Goal: Transaction & Acquisition: Purchase product/service

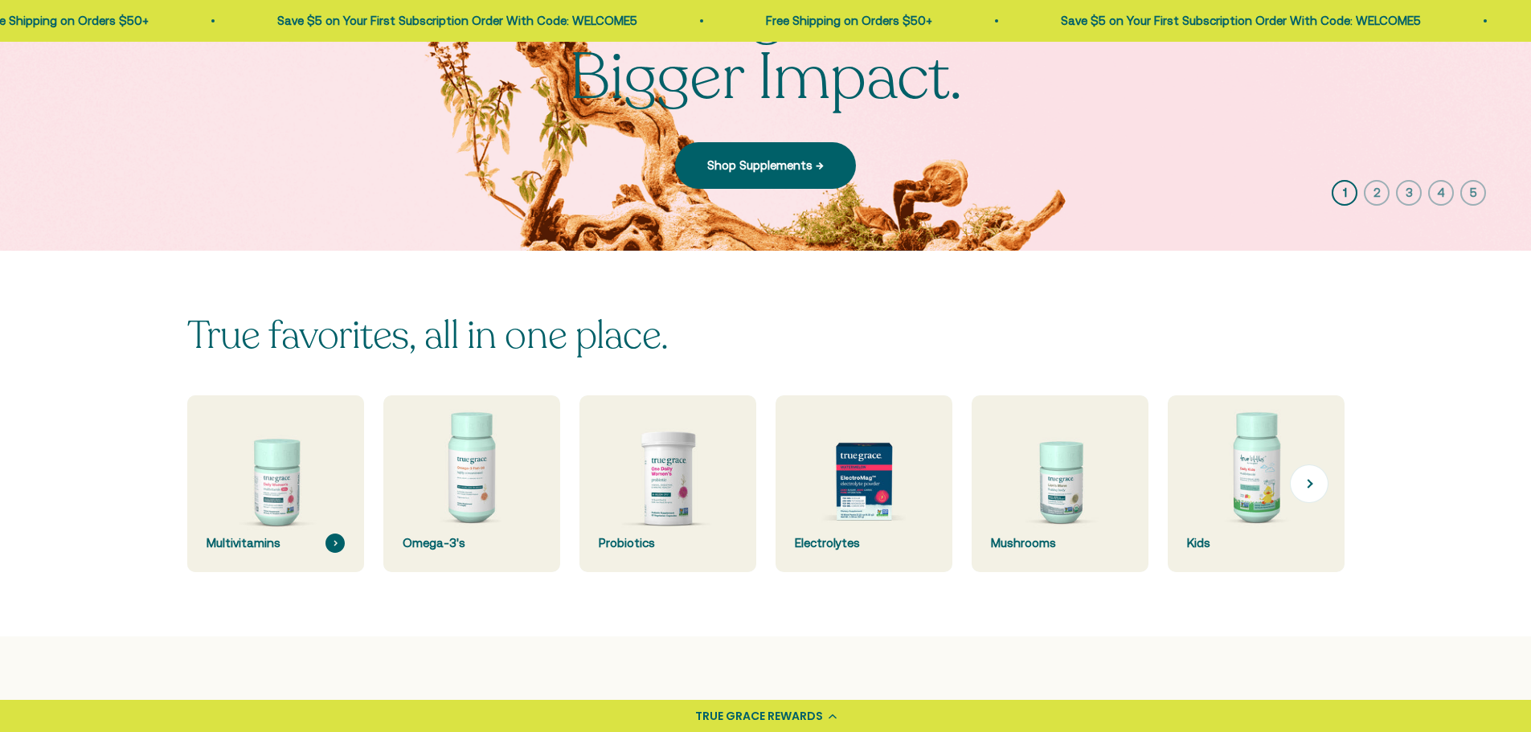
click at [267, 493] on img at bounding box center [275, 484] width 187 height 187
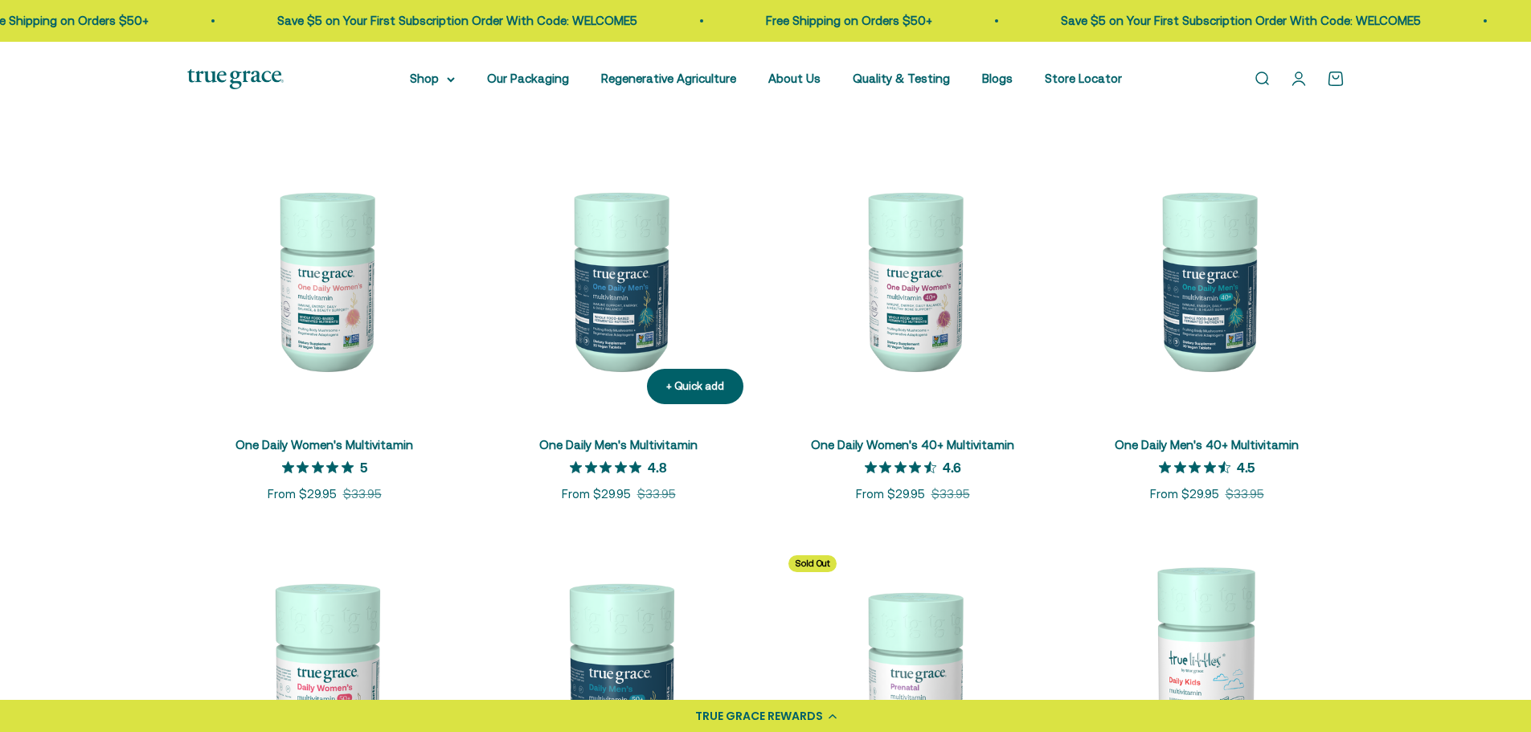
scroll to position [322, 0]
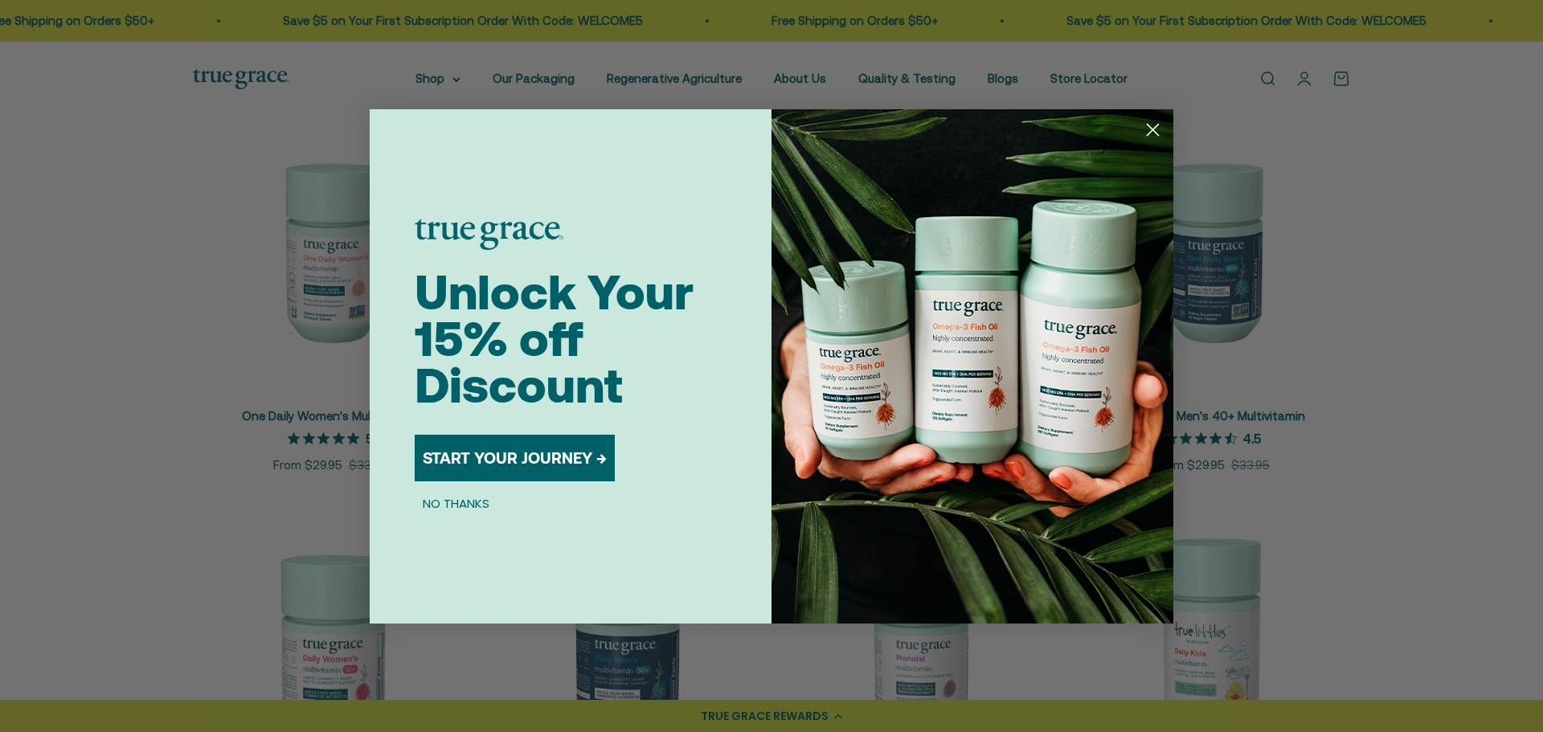
click at [1155, 128] on icon "Close dialog" at bounding box center [1153, 129] width 11 height 11
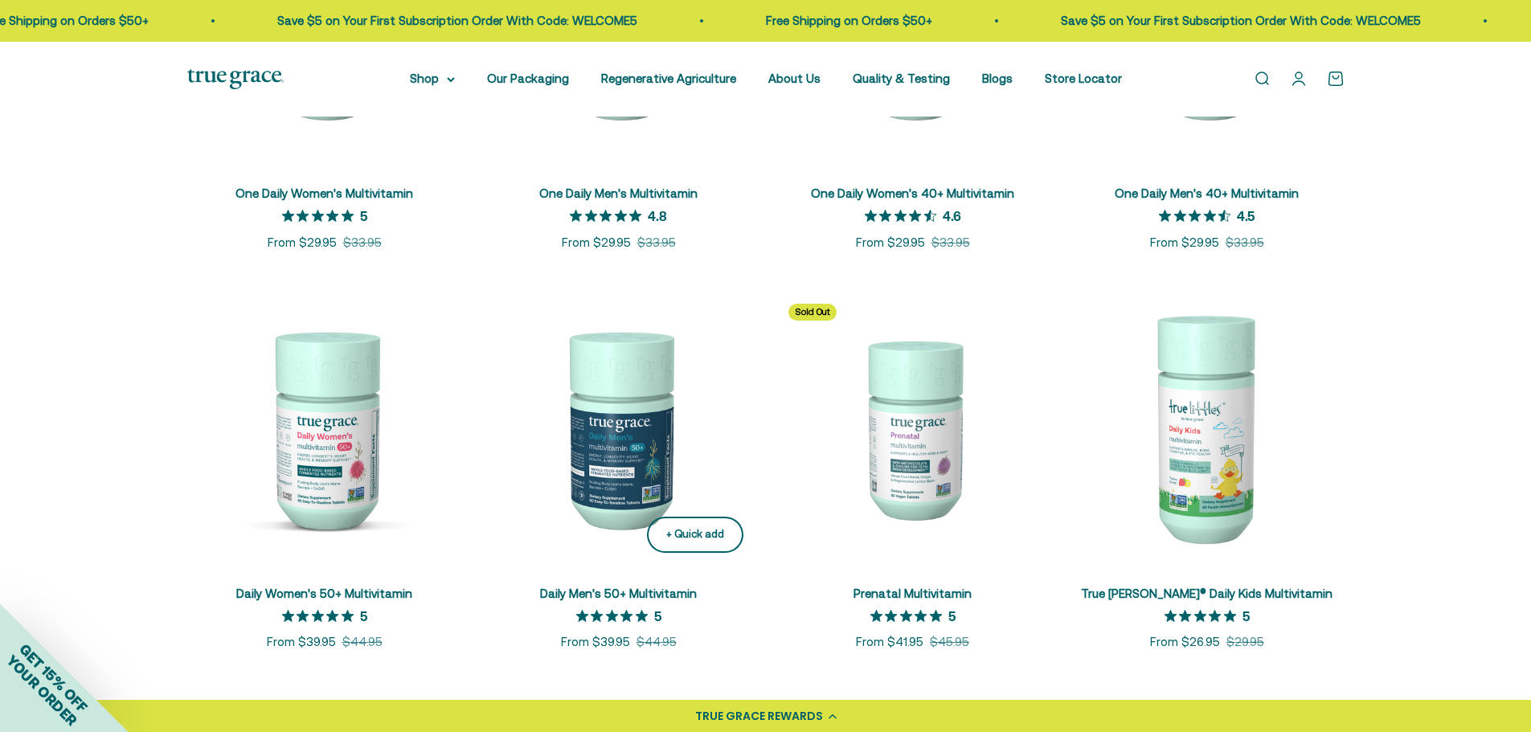
scroll to position [563, 0]
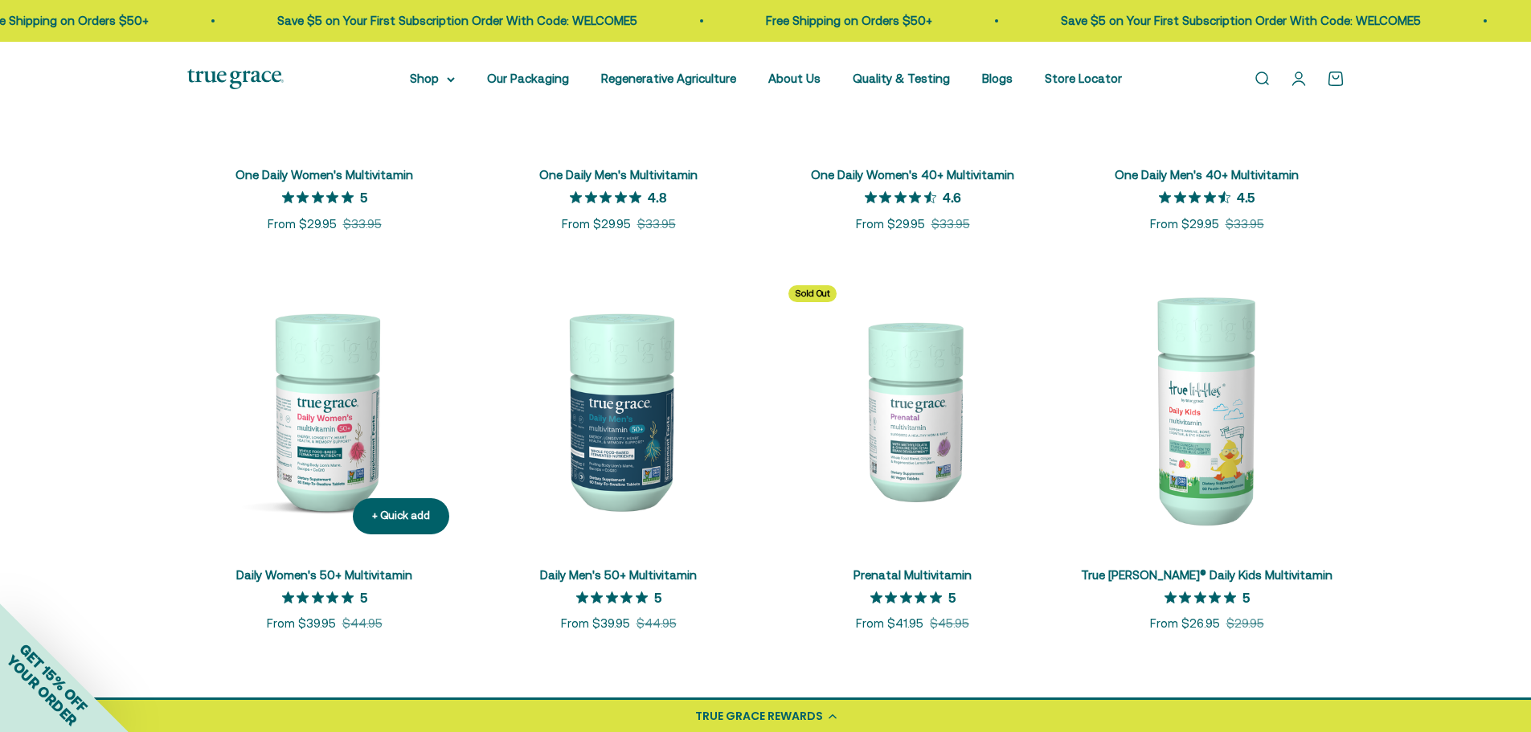
click at [330, 417] on img at bounding box center [324, 409] width 275 height 275
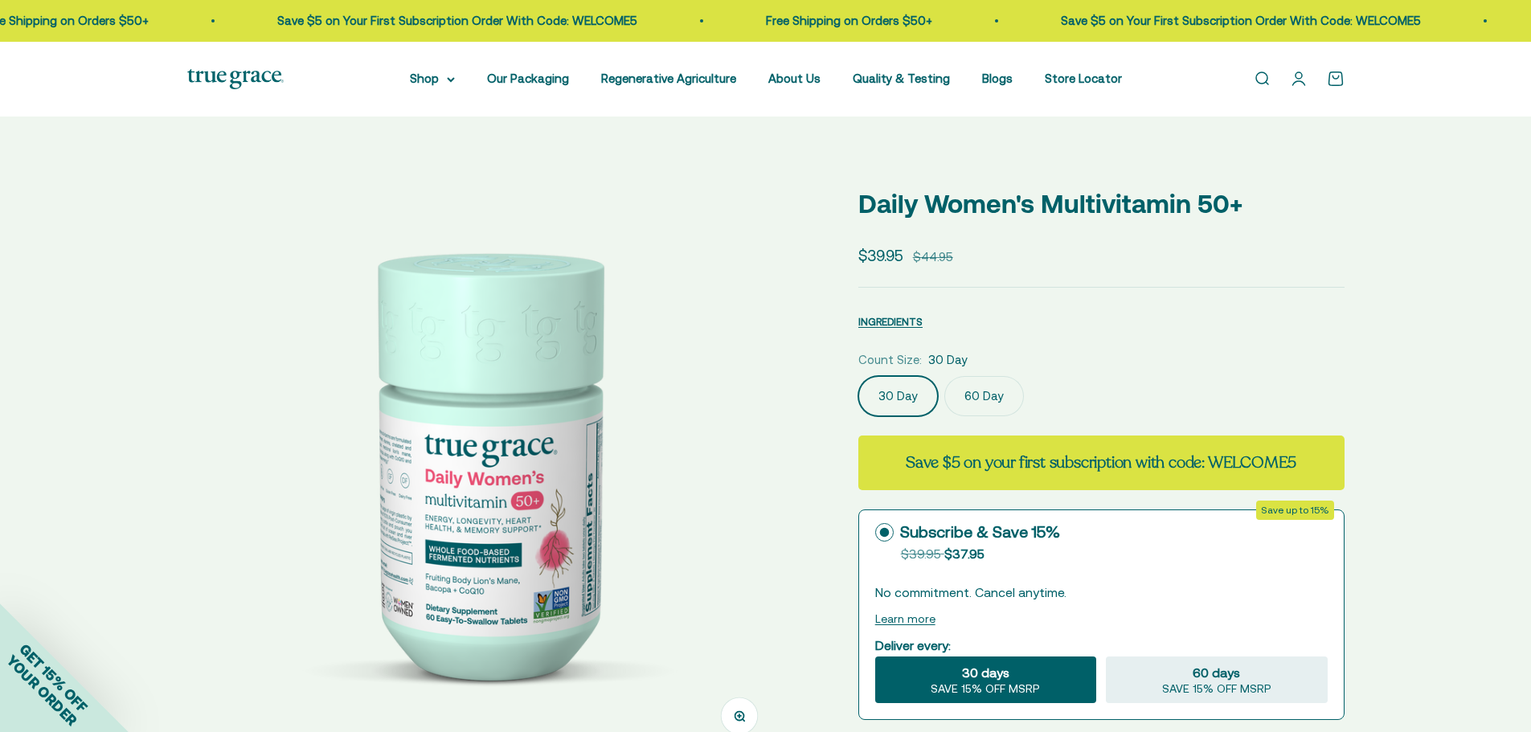
select select "3"
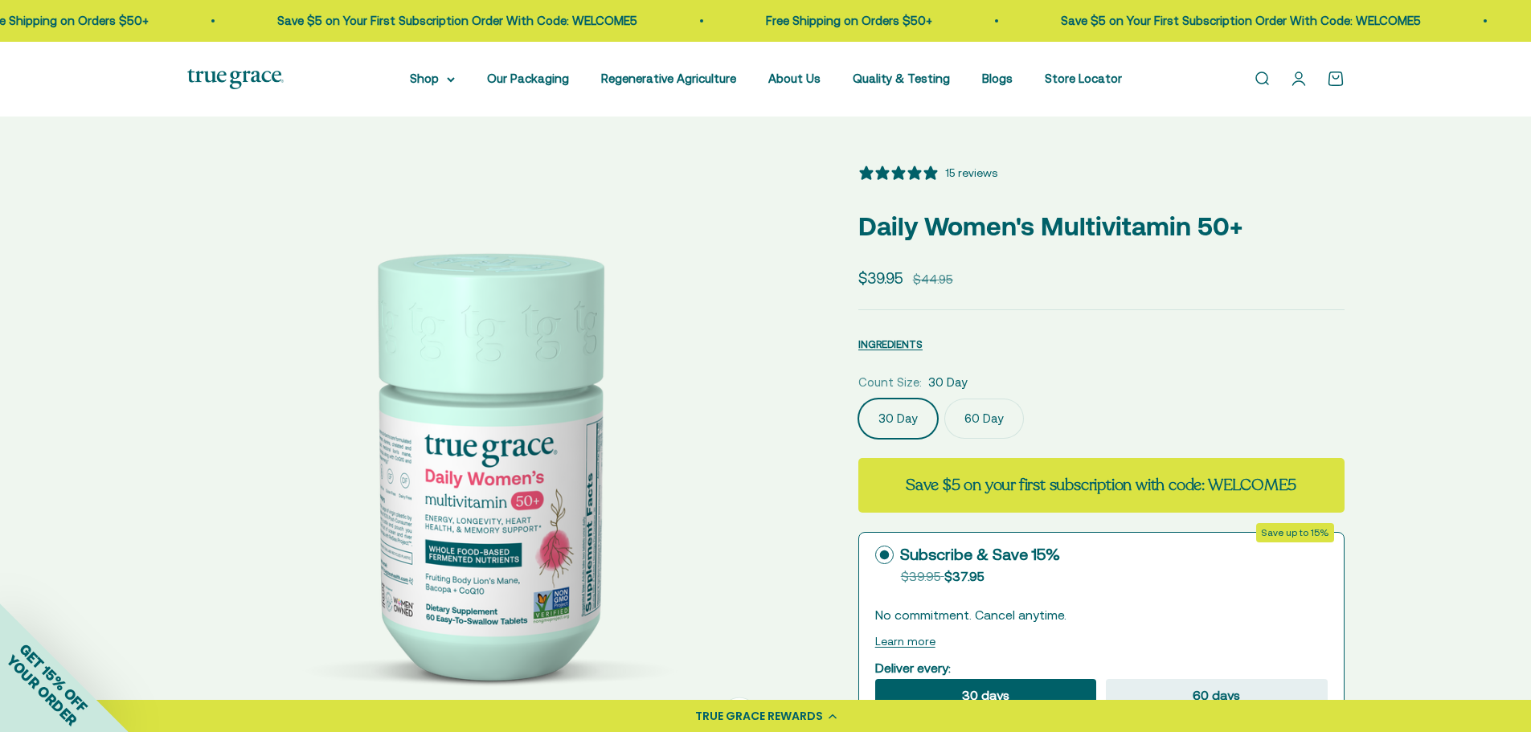
scroll to position [241, 0]
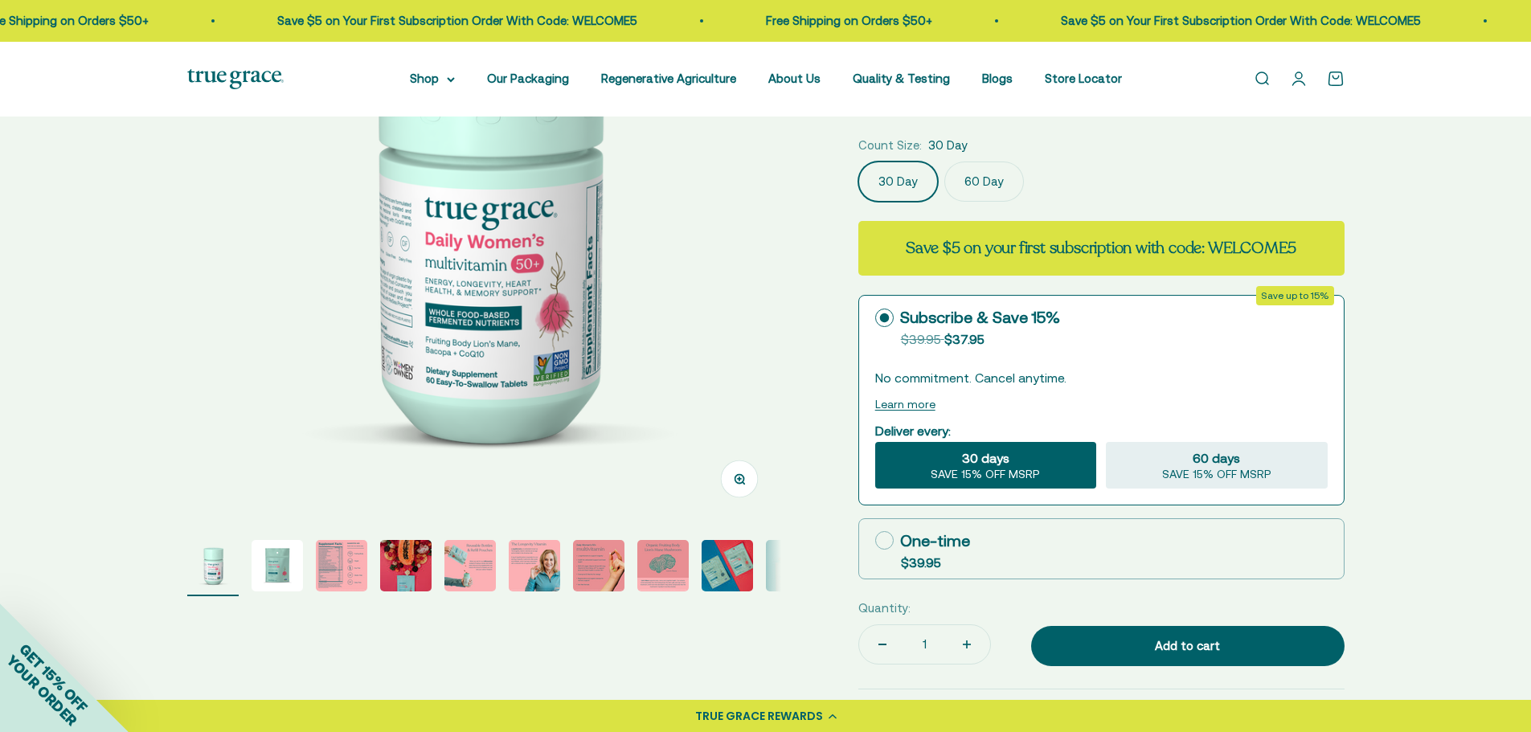
click at [326, 547] on img "Go to item 3" at bounding box center [341, 565] width 51 height 51
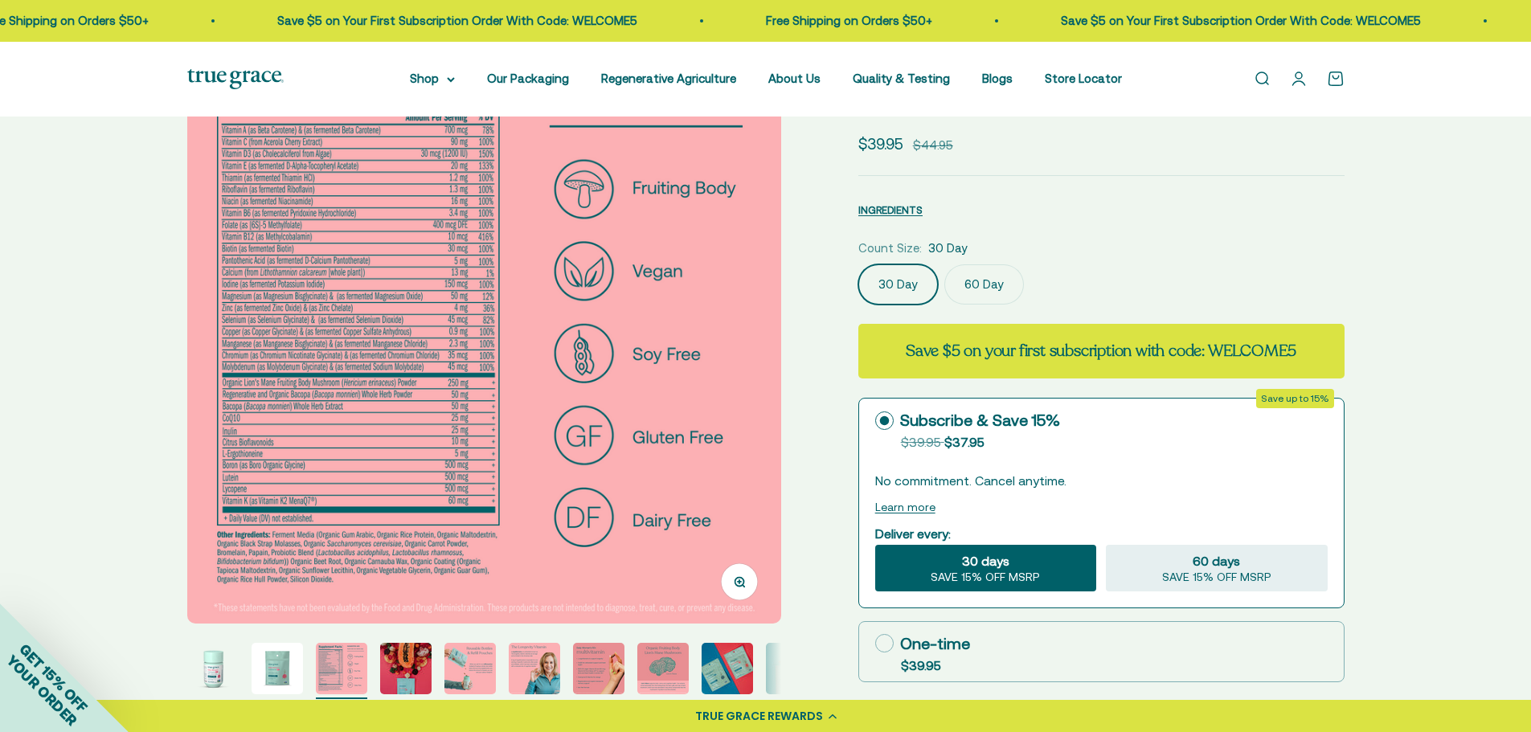
scroll to position [80, 0]
